Goal: Book appointment/travel/reservation

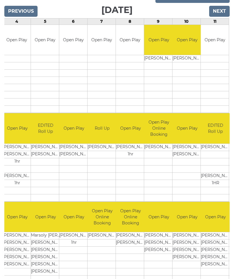
scroll to position [0, 109]
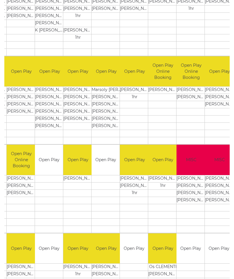
scroll to position [0, 48]
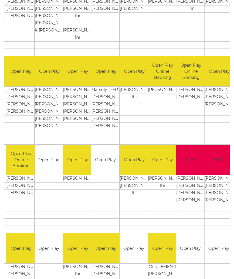
click at [217, 228] on td at bounding box center [218, 229] width 29 height 7
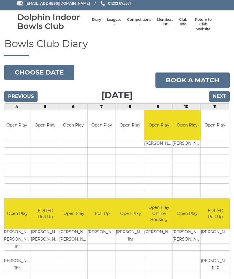
scroll to position [0, 0]
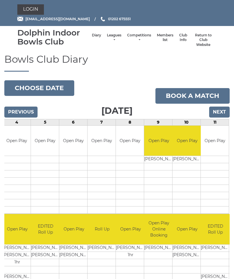
click at [222, 114] on input "Next" at bounding box center [219, 111] width 20 height 11
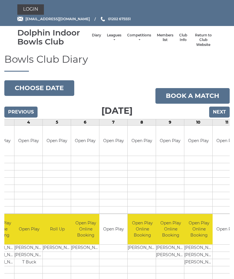
click at [223, 112] on input "Next" at bounding box center [219, 111] width 20 height 11
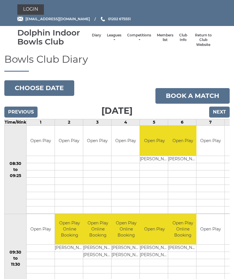
click at [217, 180] on td at bounding box center [210, 180] width 28 height 7
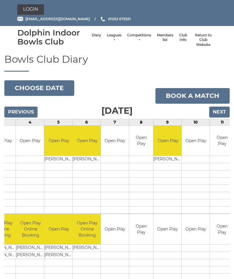
click at [224, 110] on input "Next" at bounding box center [219, 111] width 20 height 11
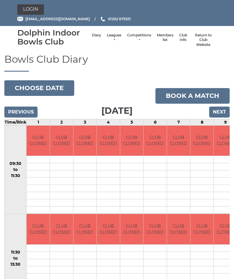
click at [222, 115] on input "Next" at bounding box center [219, 111] width 20 height 11
click at [218, 112] on input "Next" at bounding box center [219, 111] width 20 height 11
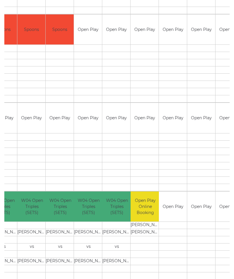
scroll to position [0, 95]
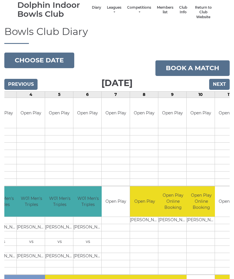
click at [222, 85] on input "Next" at bounding box center [219, 84] width 20 height 11
